Goal: Task Accomplishment & Management: Manage account settings

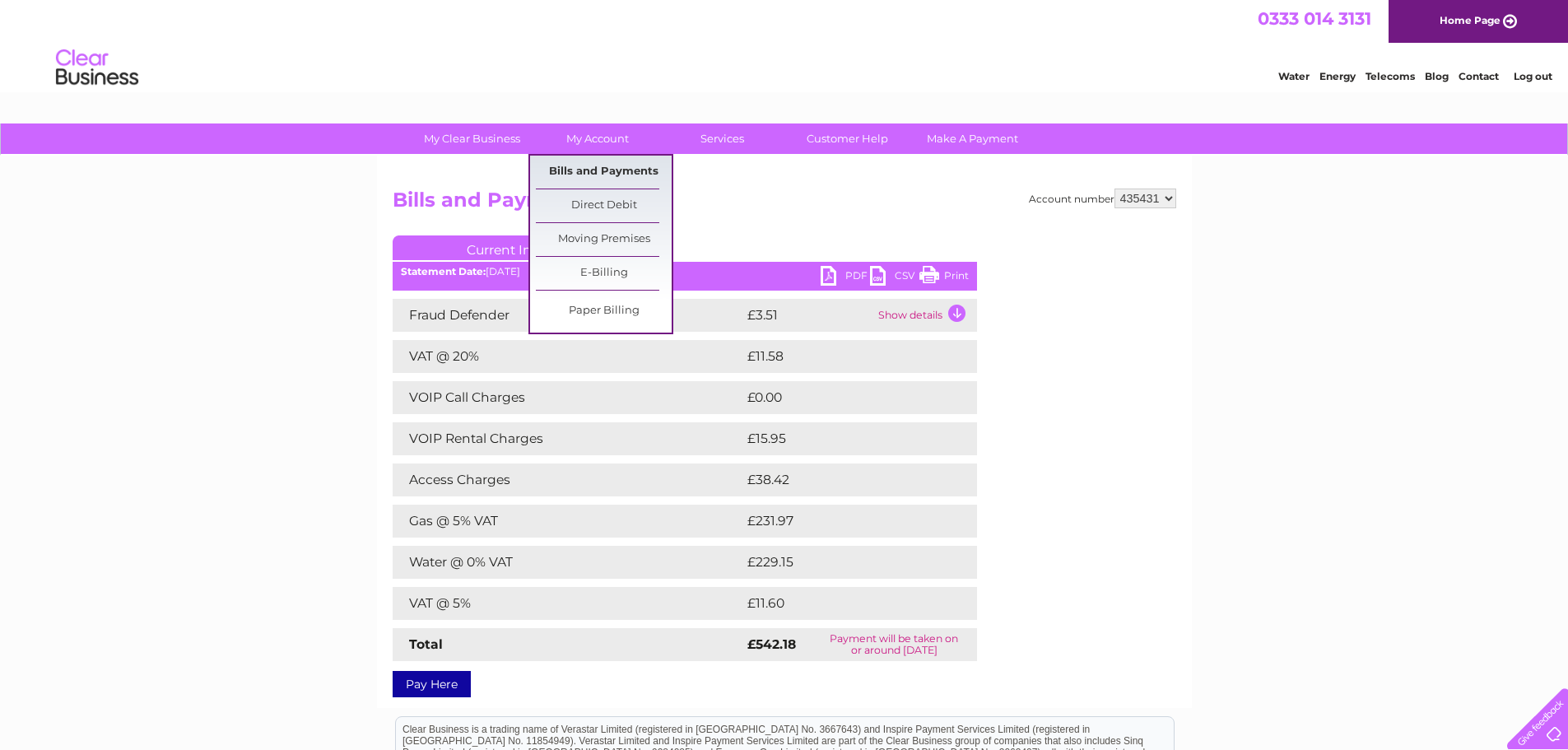
click at [606, 169] on link "Bills and Payments" at bounding box center [603, 172] width 136 height 33
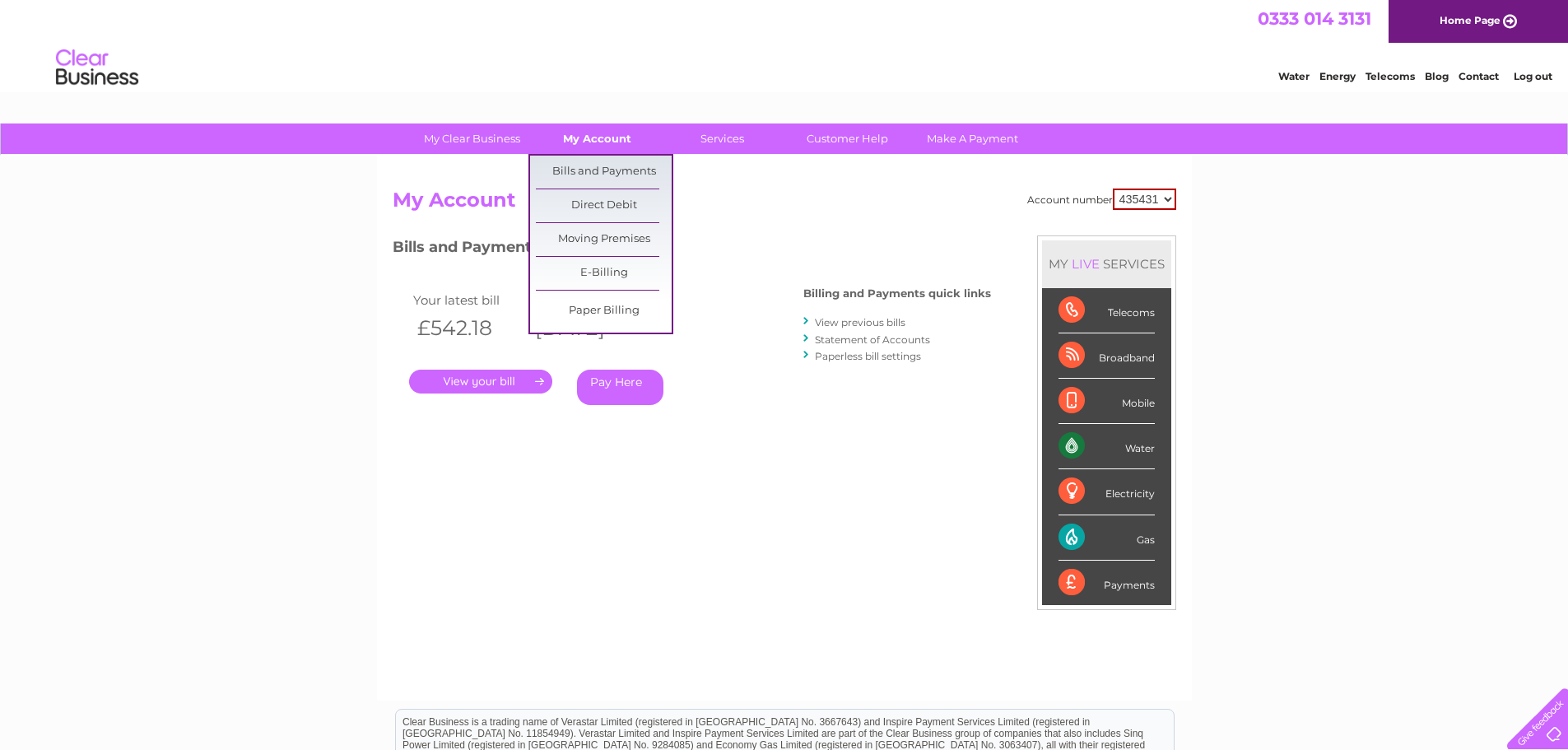
click at [601, 136] on link "My Account" at bounding box center [596, 138] width 136 height 31
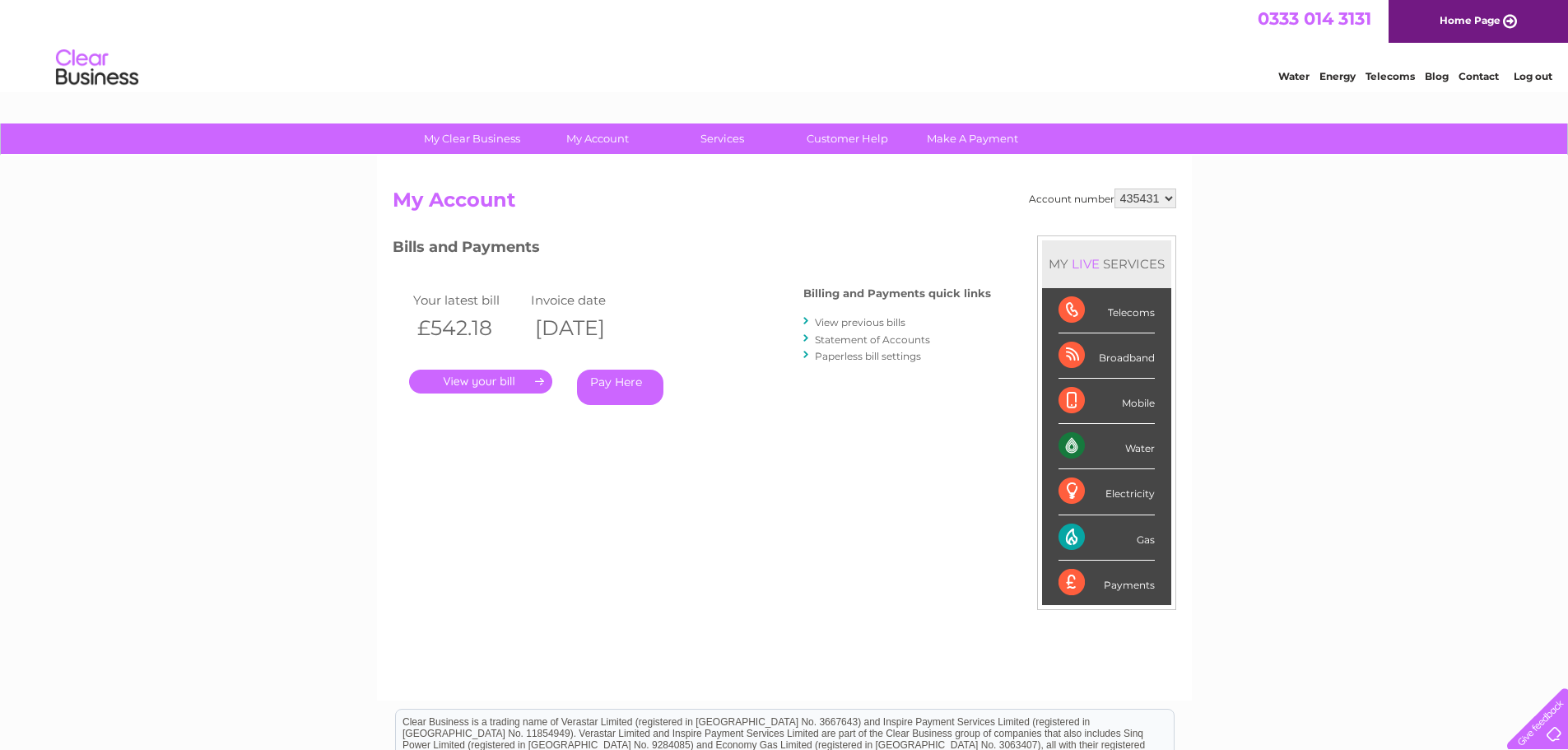
click at [893, 335] on link "Statement of Accounts" at bounding box center [872, 339] width 115 height 12
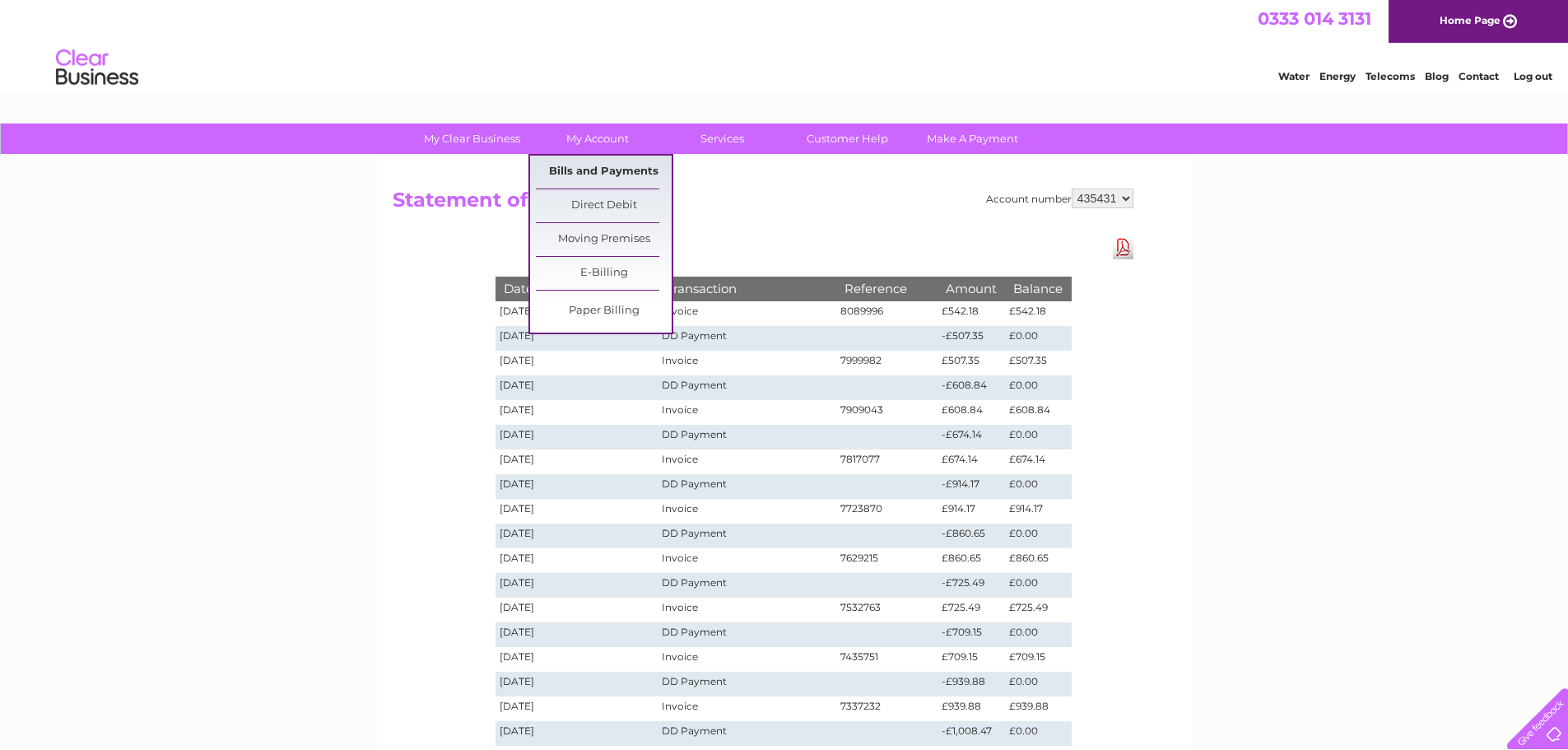
click at [606, 173] on link "Bills and Payments" at bounding box center [603, 172] width 136 height 33
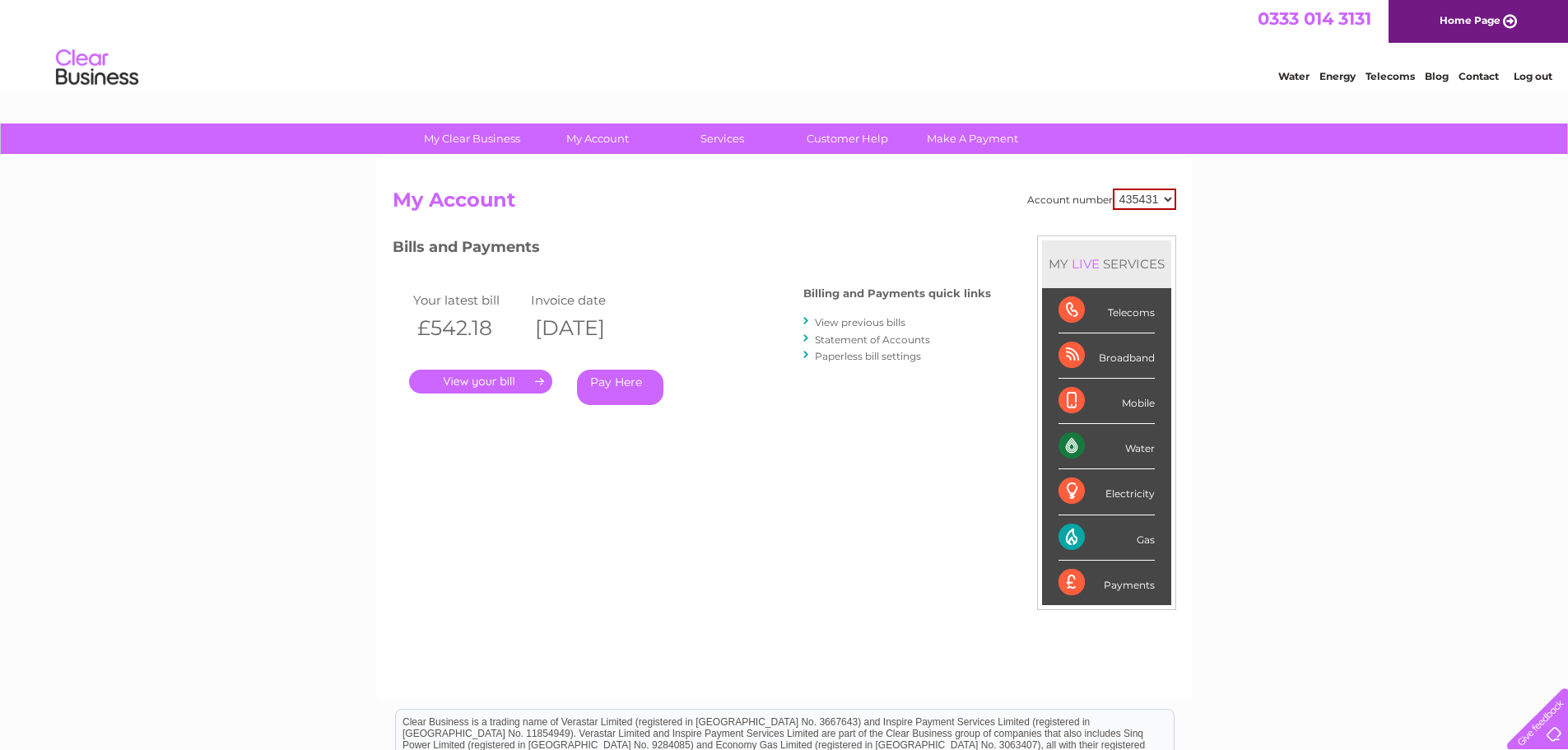
click at [879, 320] on link "View previous bills" at bounding box center [859, 322] width 90 height 12
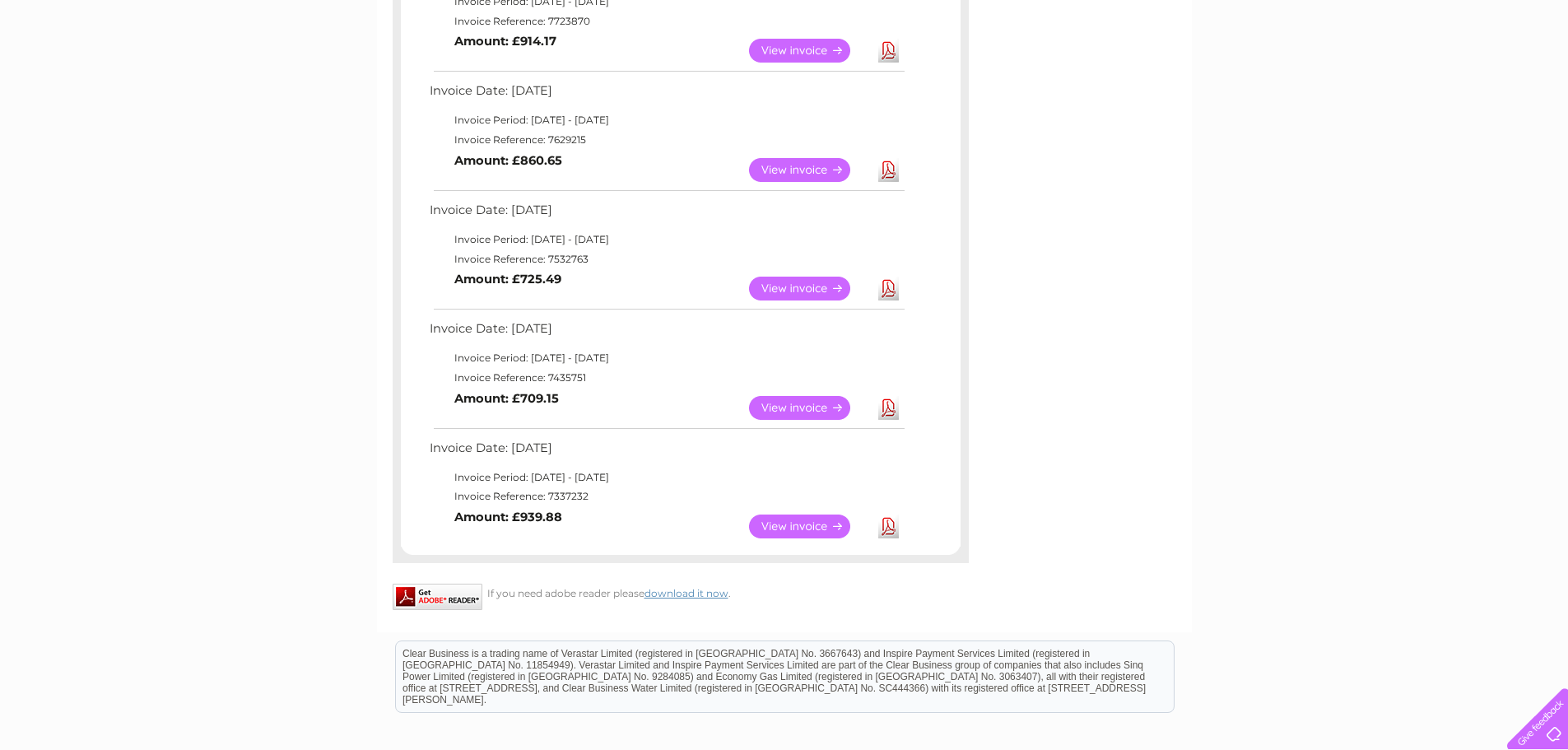
scroll to position [741, 0]
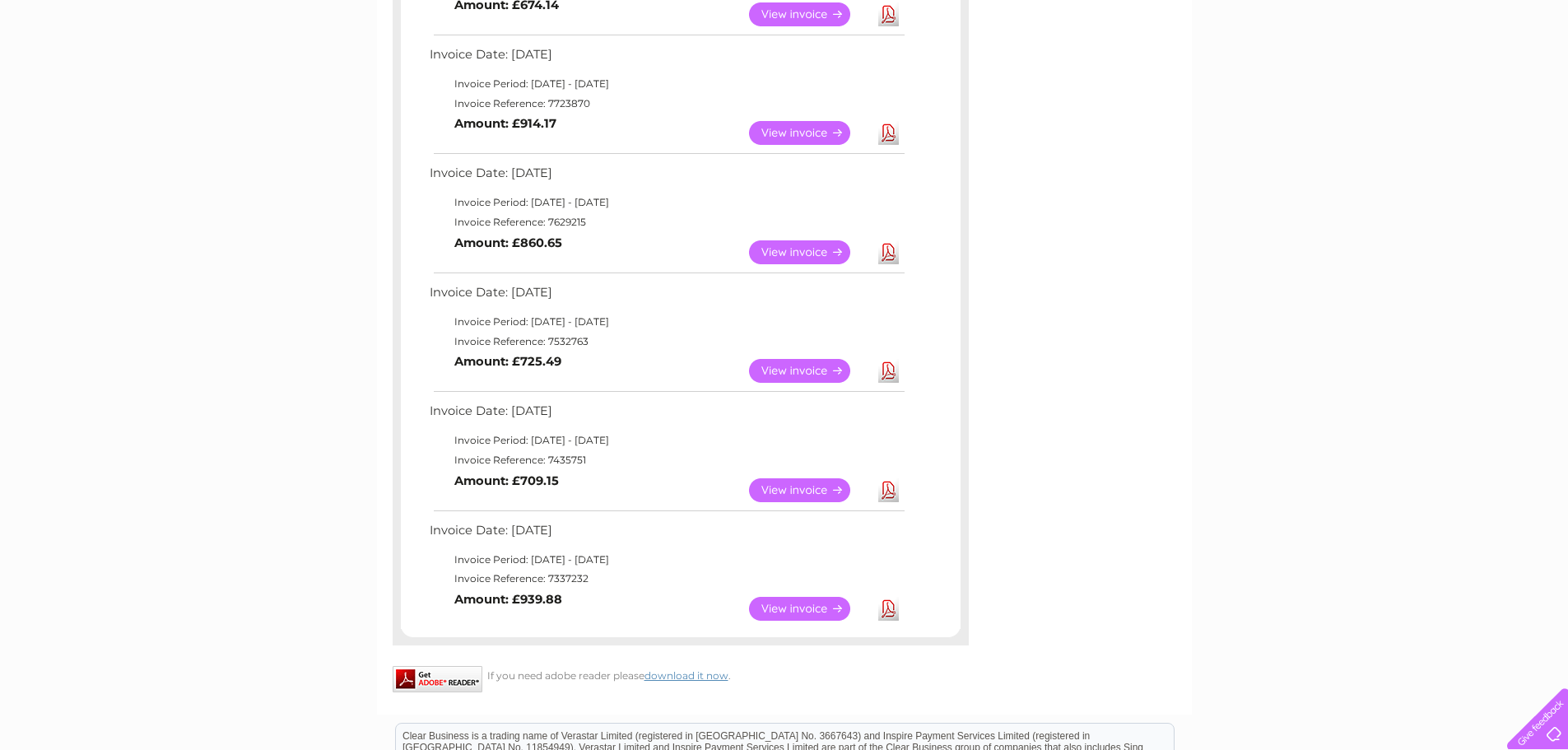
click at [828, 370] on link "View" at bounding box center [810, 371] width 121 height 24
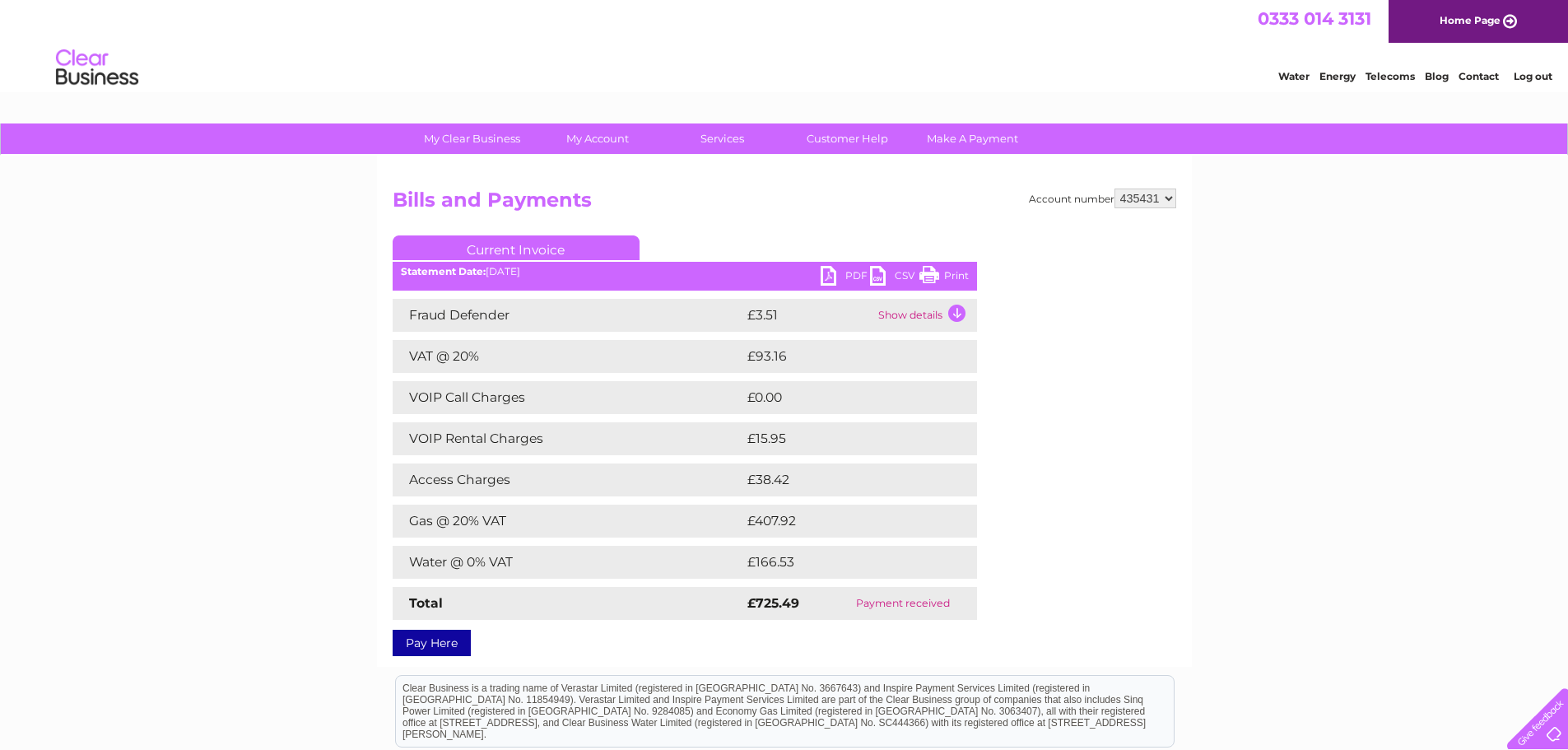
click at [848, 273] on link "PDF" at bounding box center [846, 278] width 50 height 24
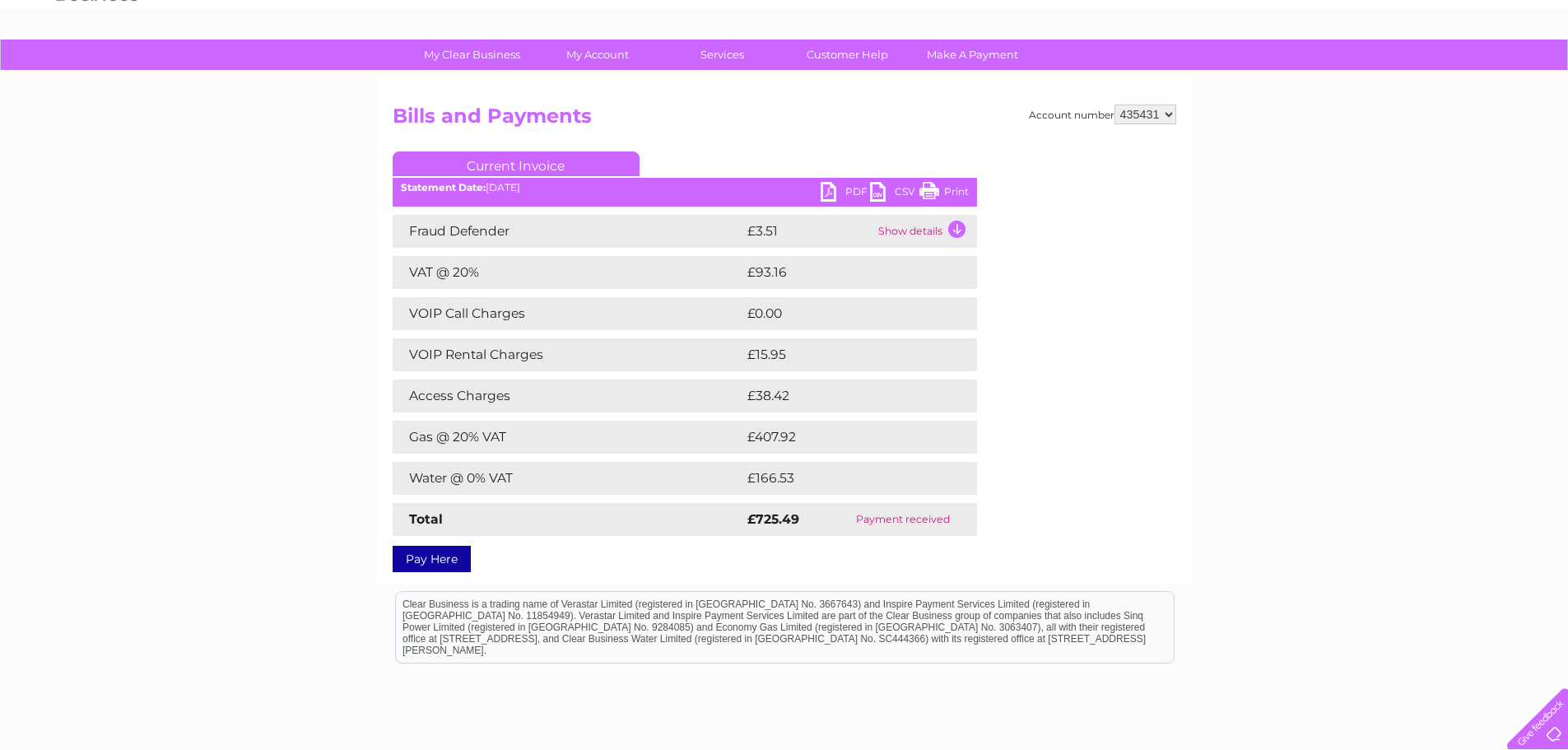
scroll to position [210, 0]
